Goal: Navigation & Orientation: Find specific page/section

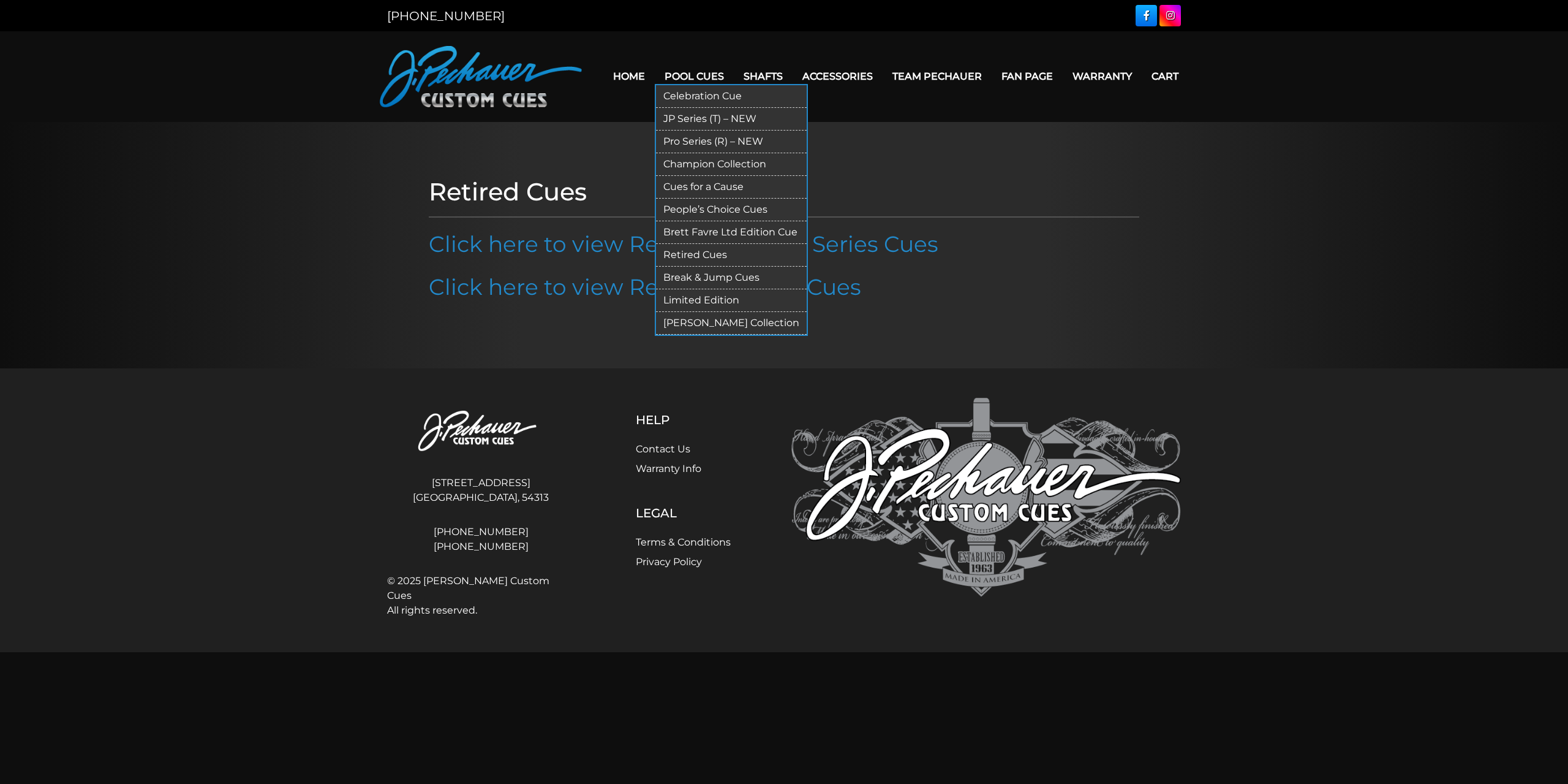
click at [701, 114] on link "JP Series (T) – NEW" at bounding box center [731, 119] width 150 height 23
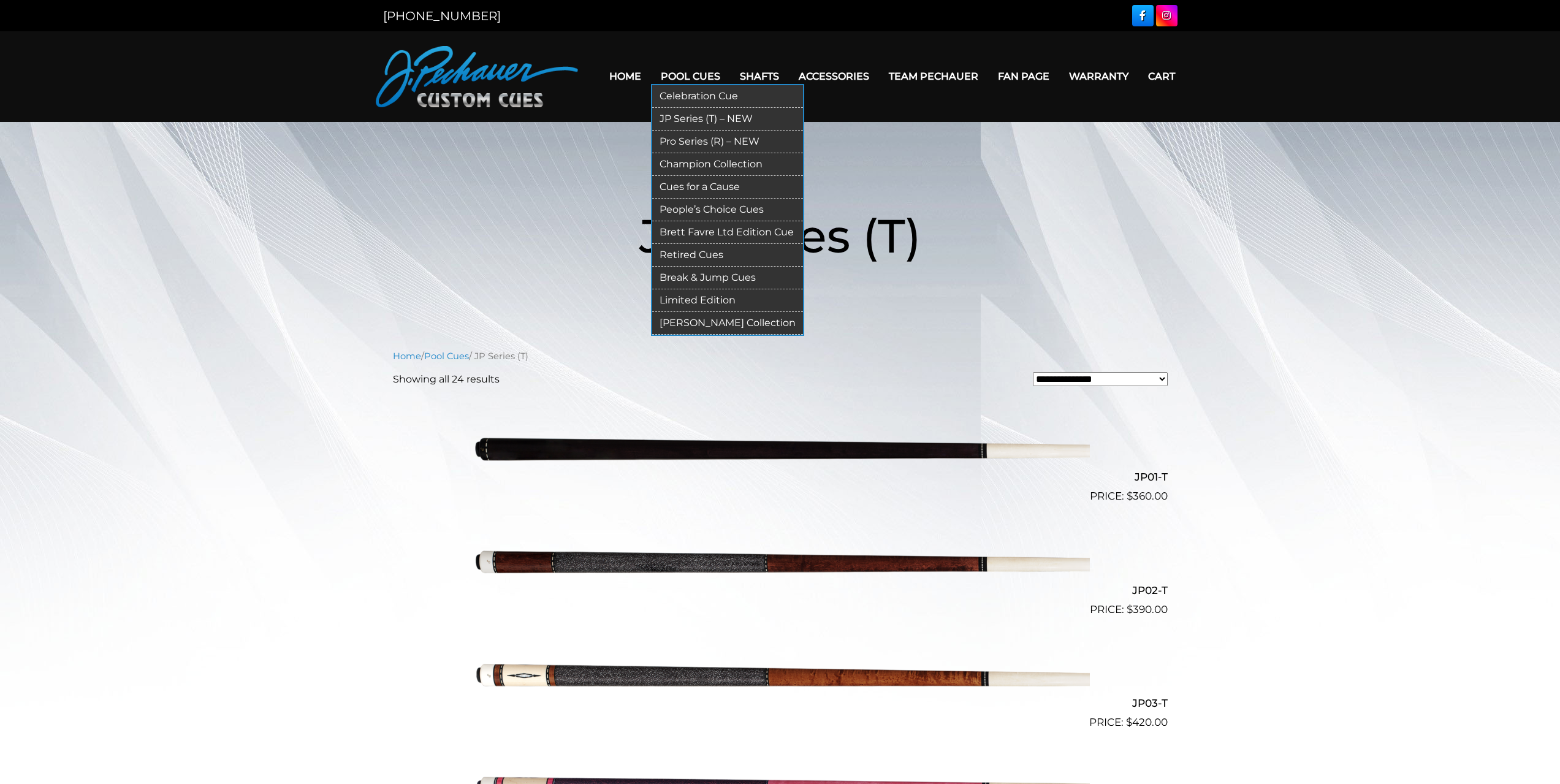
click at [698, 141] on link "Pro Series (R) – NEW" at bounding box center [727, 142] width 150 height 23
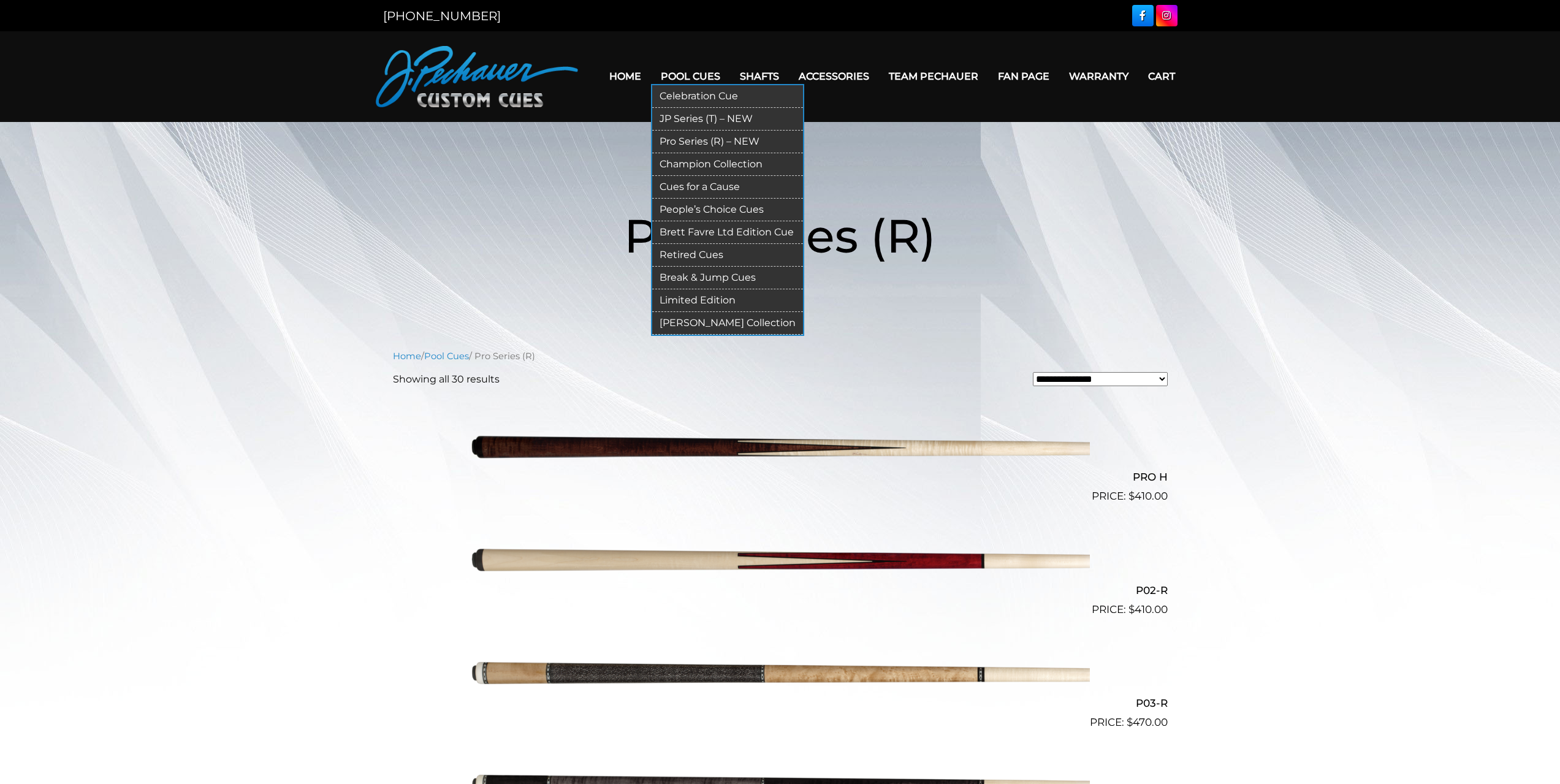
click at [714, 208] on link "People’s Choice Cues" at bounding box center [727, 210] width 150 height 23
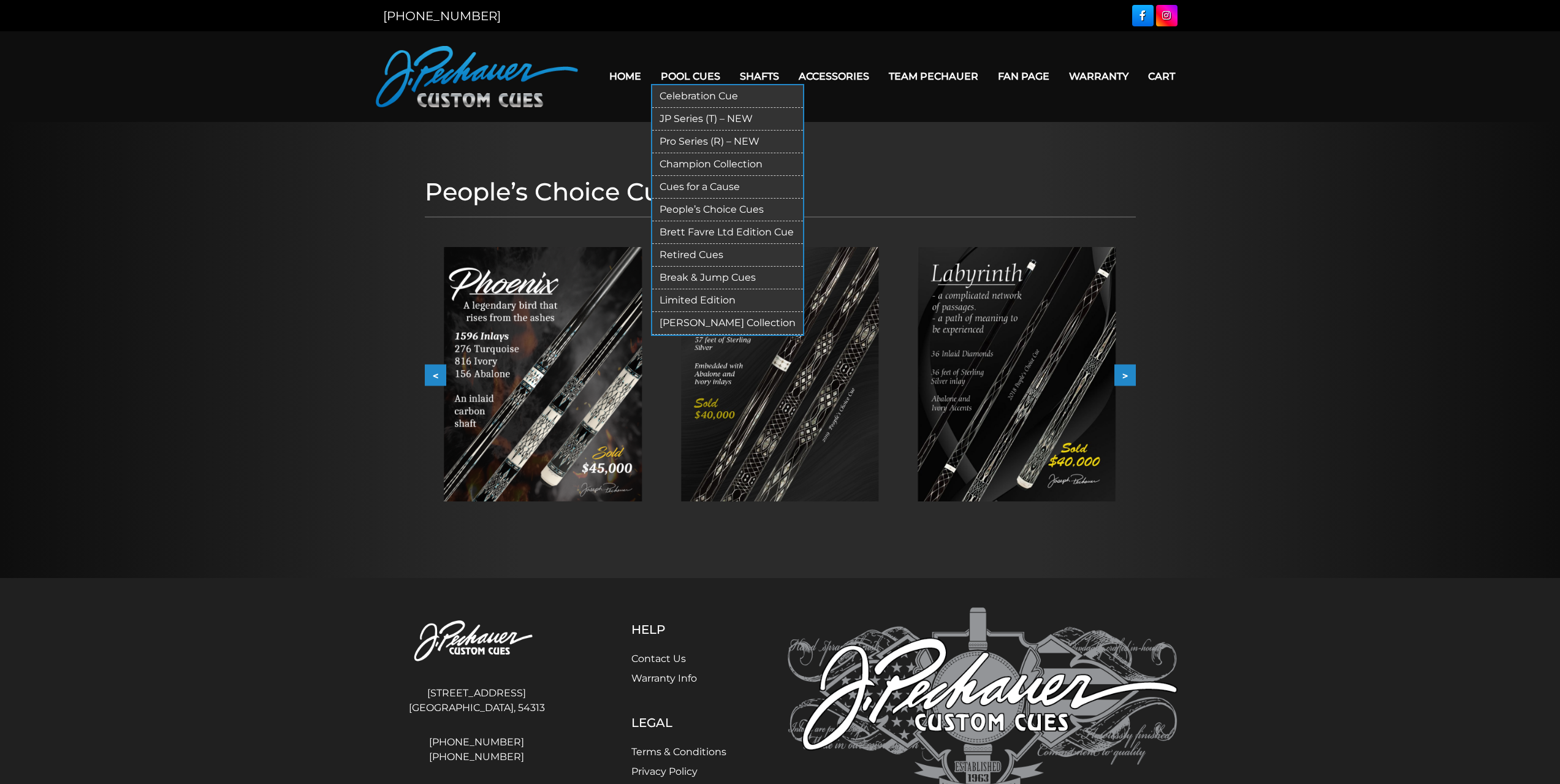
click at [695, 75] on link "Pool Cues" at bounding box center [691, 76] width 79 height 31
